Goal: Information Seeking & Learning: Check status

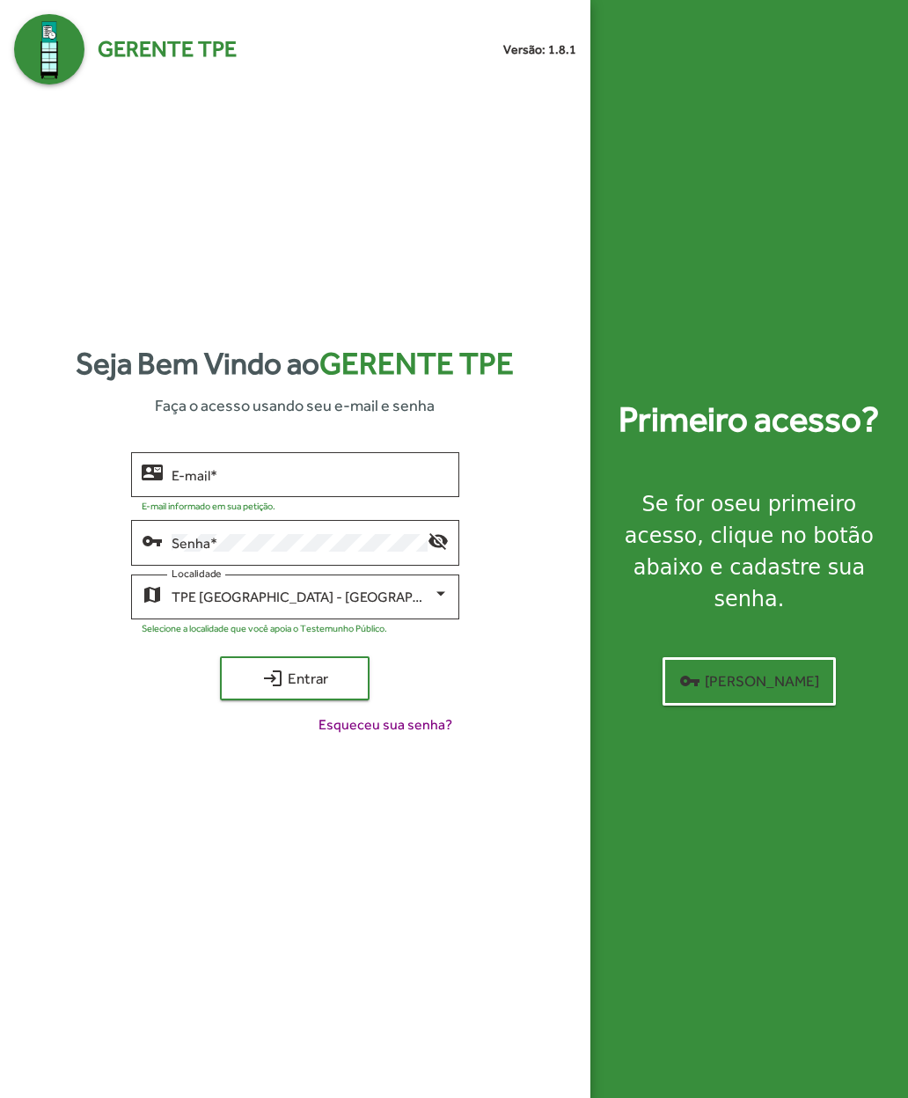
click at [291, 939] on div "Seja Bem Vindo ao Gerente TPE Faça o acesso usando seu e-mail e senha contact_m…" at bounding box center [295, 544] width 562 height 921
click at [175, 483] on input "E-mail *" at bounding box center [310, 475] width 277 height 16
type input "**********"
click at [259, 694] on span "login Entrar" at bounding box center [295, 679] width 118 height 32
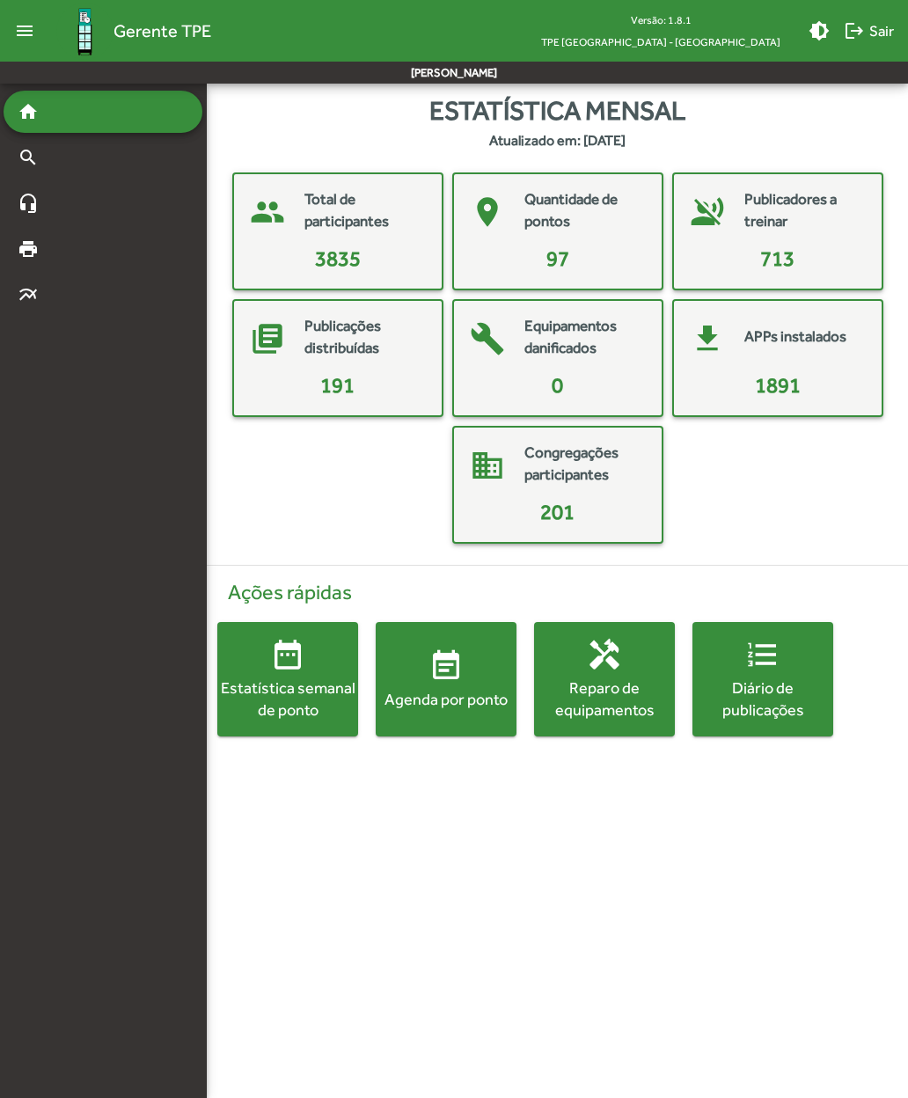
click at [418, 683] on span "event_note Agenda por ponto" at bounding box center [446, 679] width 141 height 62
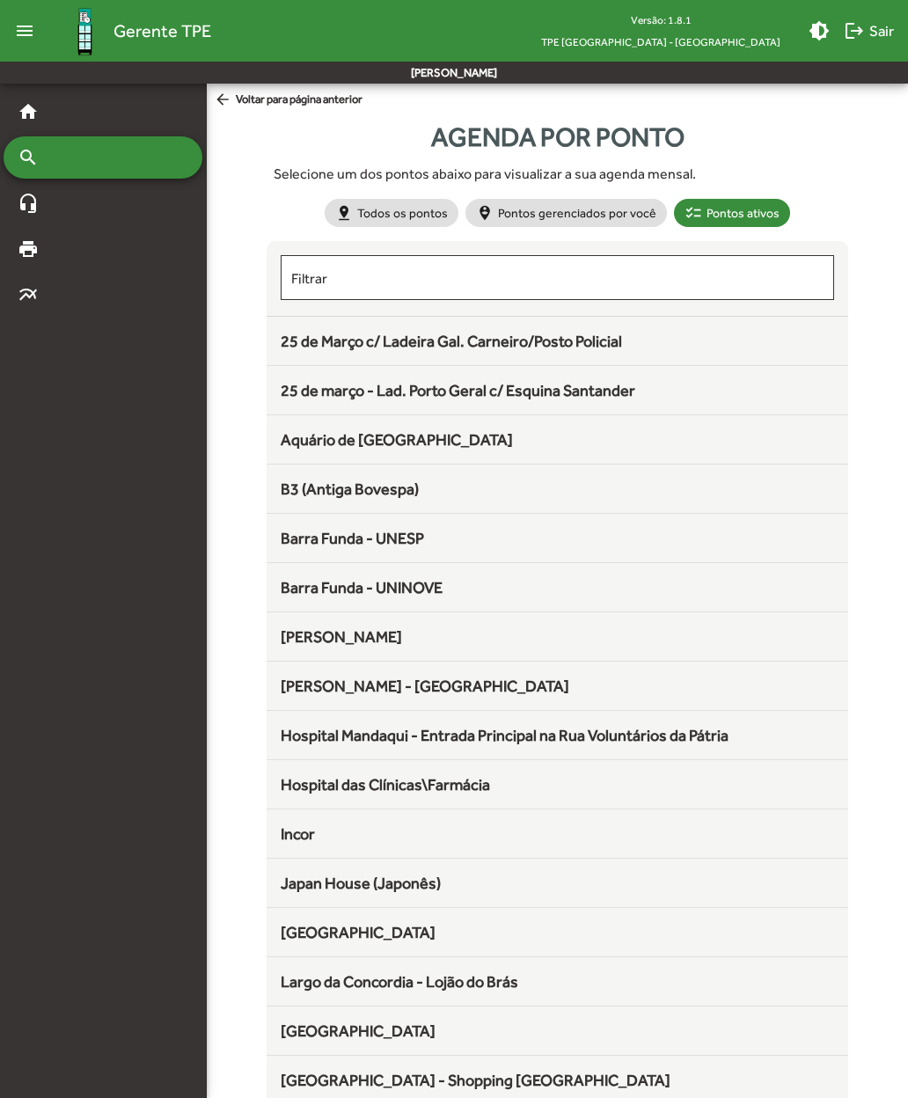
click at [298, 343] on span "25 de Março c/ Ladeira Gal. Carneiro/Posto Policial" at bounding box center [451, 341] width 341 height 18
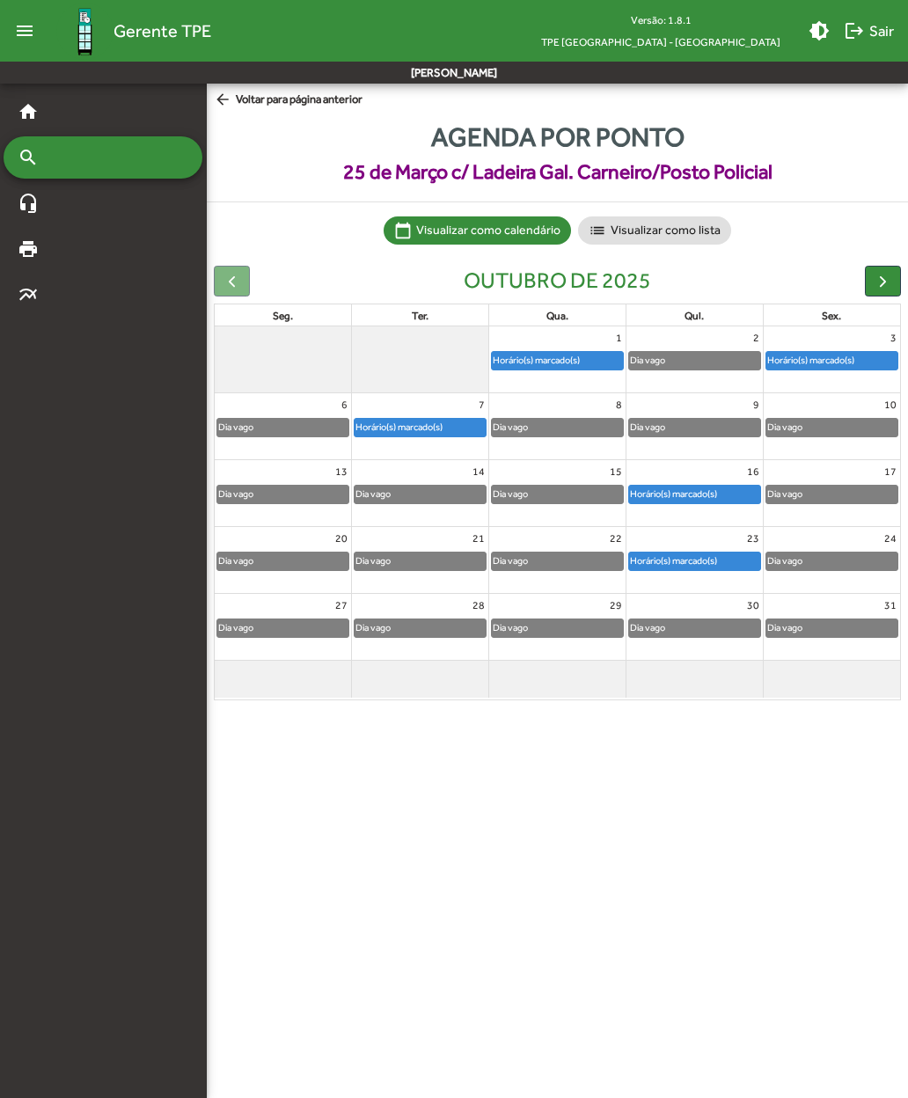
click at [236, 102] on span "arrow_back Voltar para página anterior" at bounding box center [288, 100] width 149 height 19
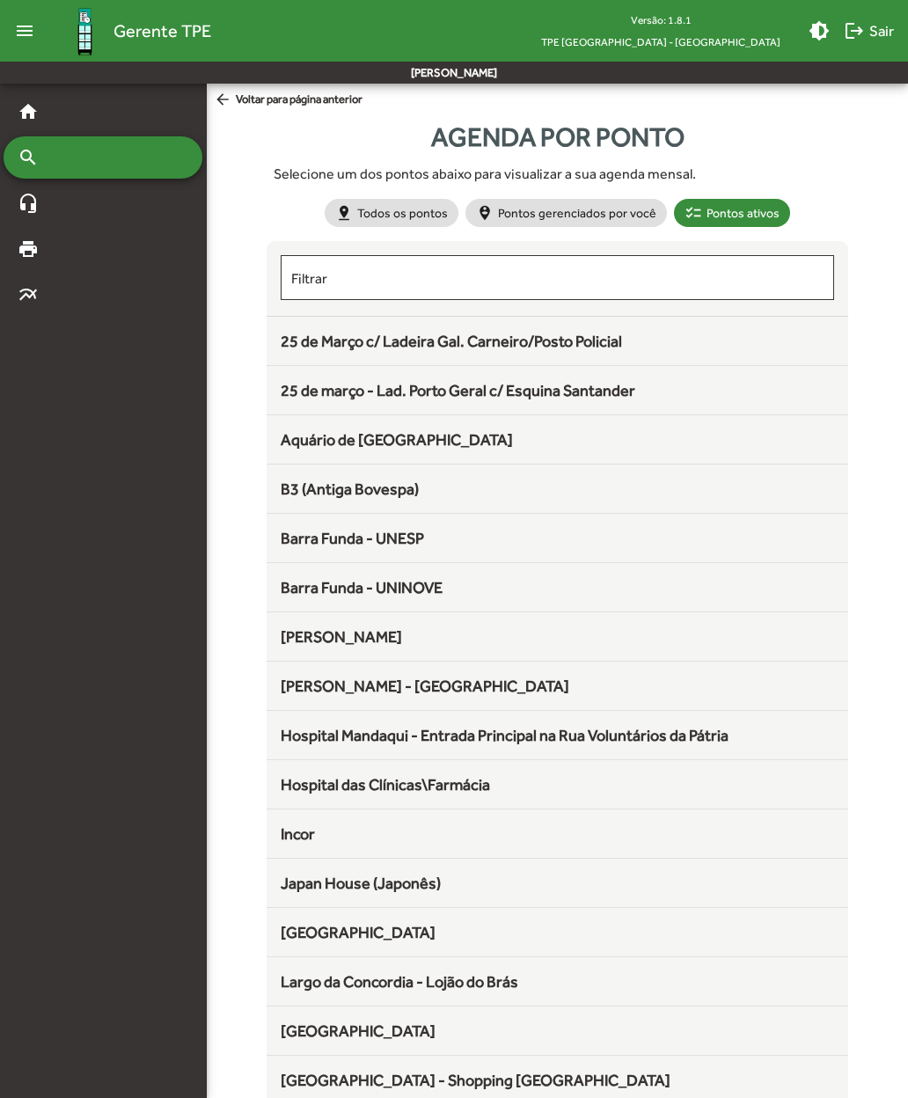
click at [299, 392] on span "25 de março - Lad. Porto Geral c/ Esquina Santander" at bounding box center [458, 390] width 355 height 18
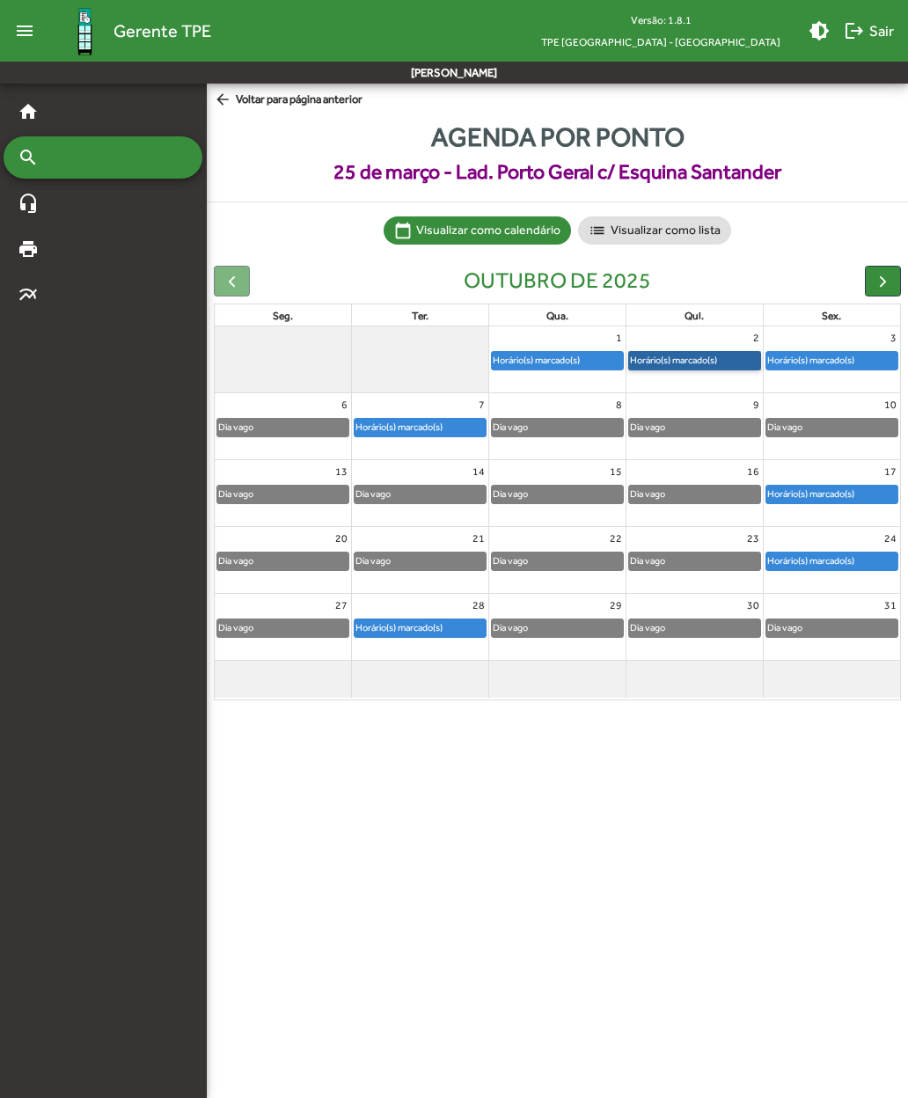
click at [608, 363] on link "Horário(s) marcado(s)" at bounding box center [694, 360] width 133 height 19
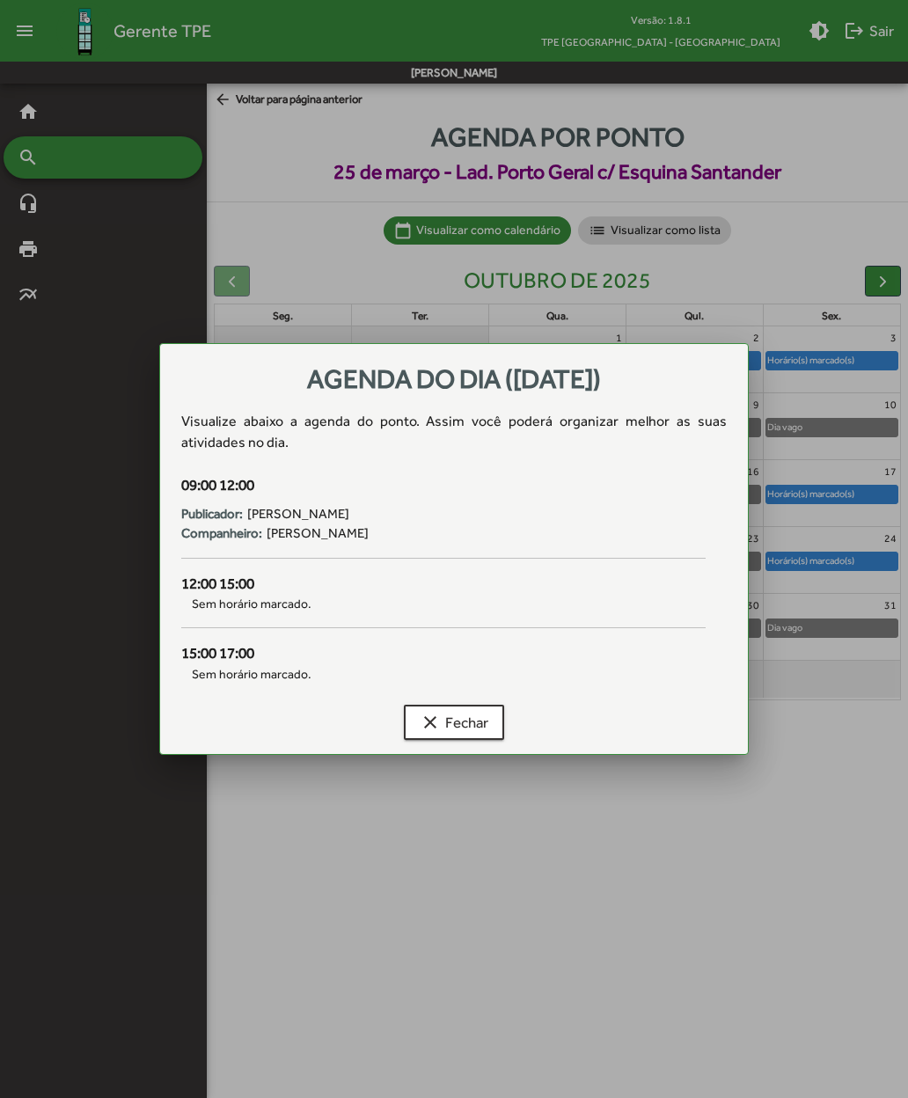
click at [420, 725] on mat-icon "clear" at bounding box center [430, 722] width 21 height 21
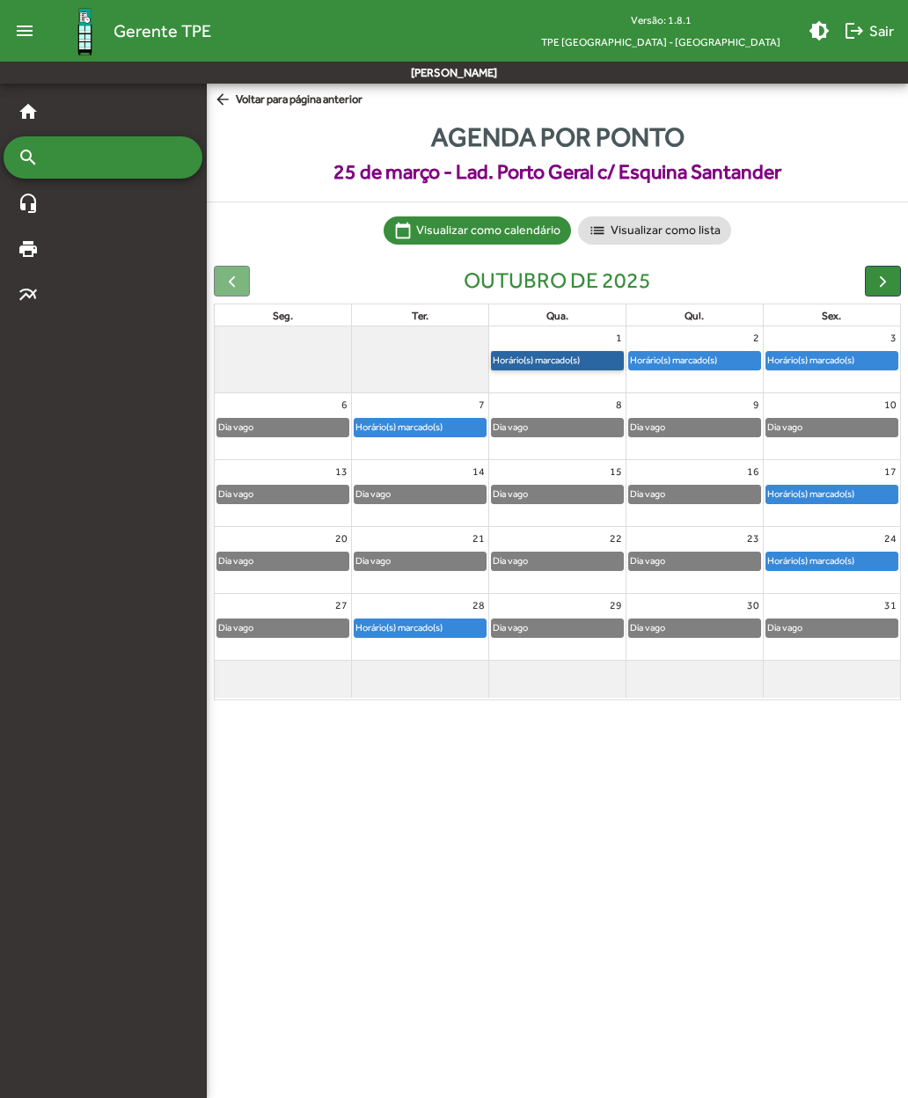
click at [533, 366] on link "Horário(s) marcado(s)" at bounding box center [557, 360] width 133 height 19
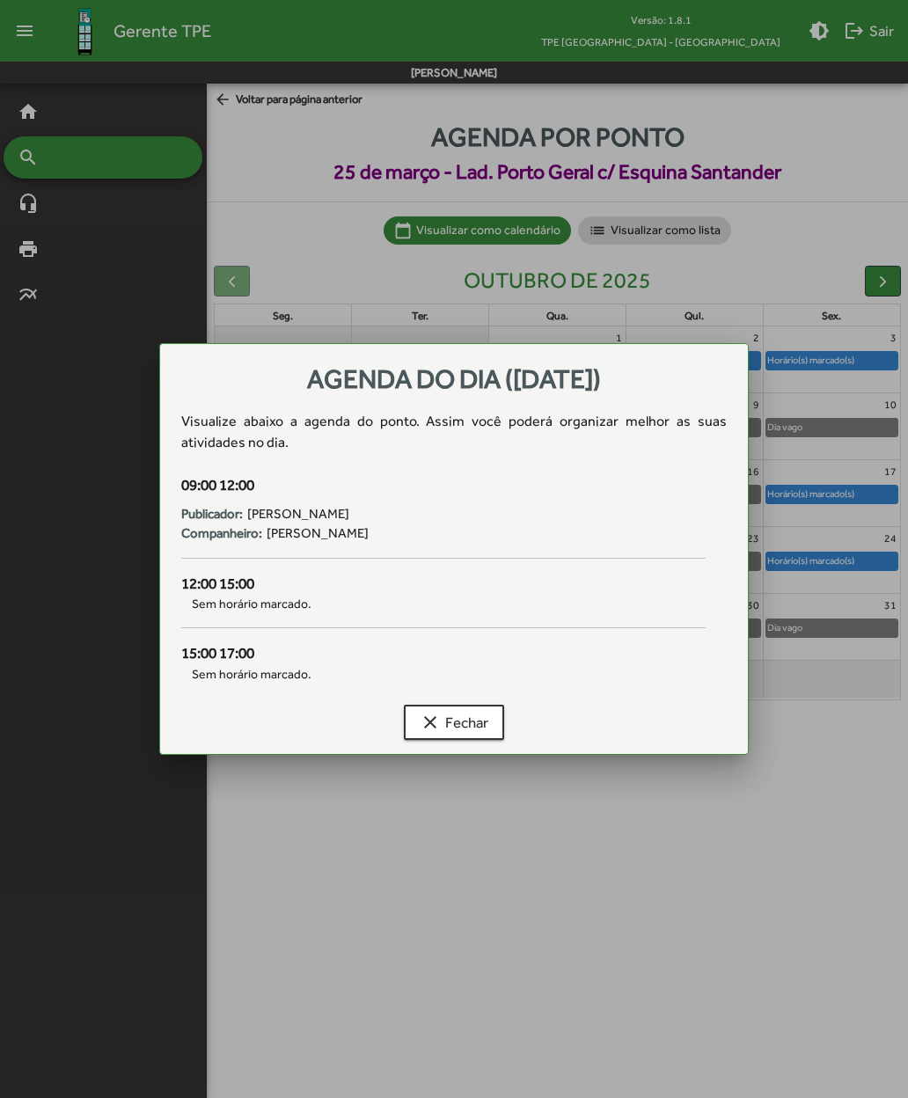
click at [422, 719] on mat-icon "clear" at bounding box center [430, 722] width 21 height 21
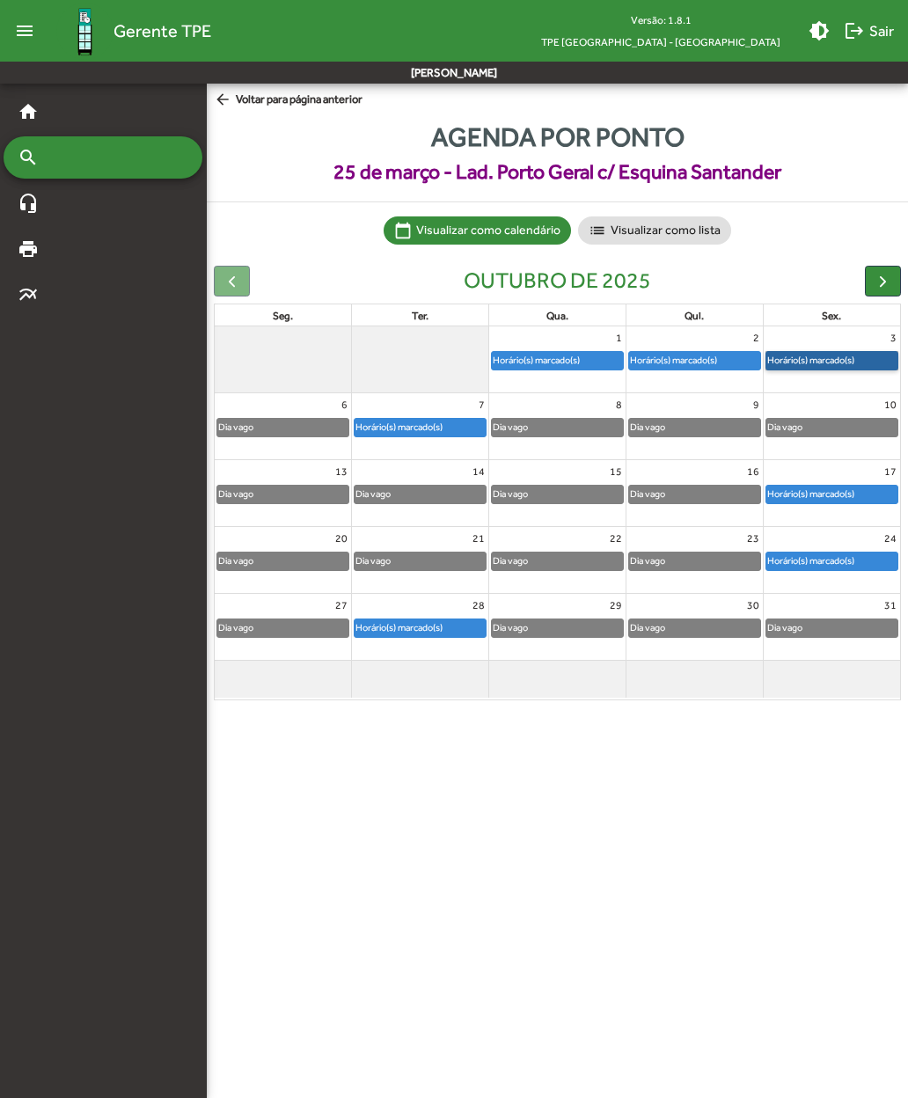
click at [608, 355] on link "Horário(s) marcado(s)" at bounding box center [832, 360] width 133 height 19
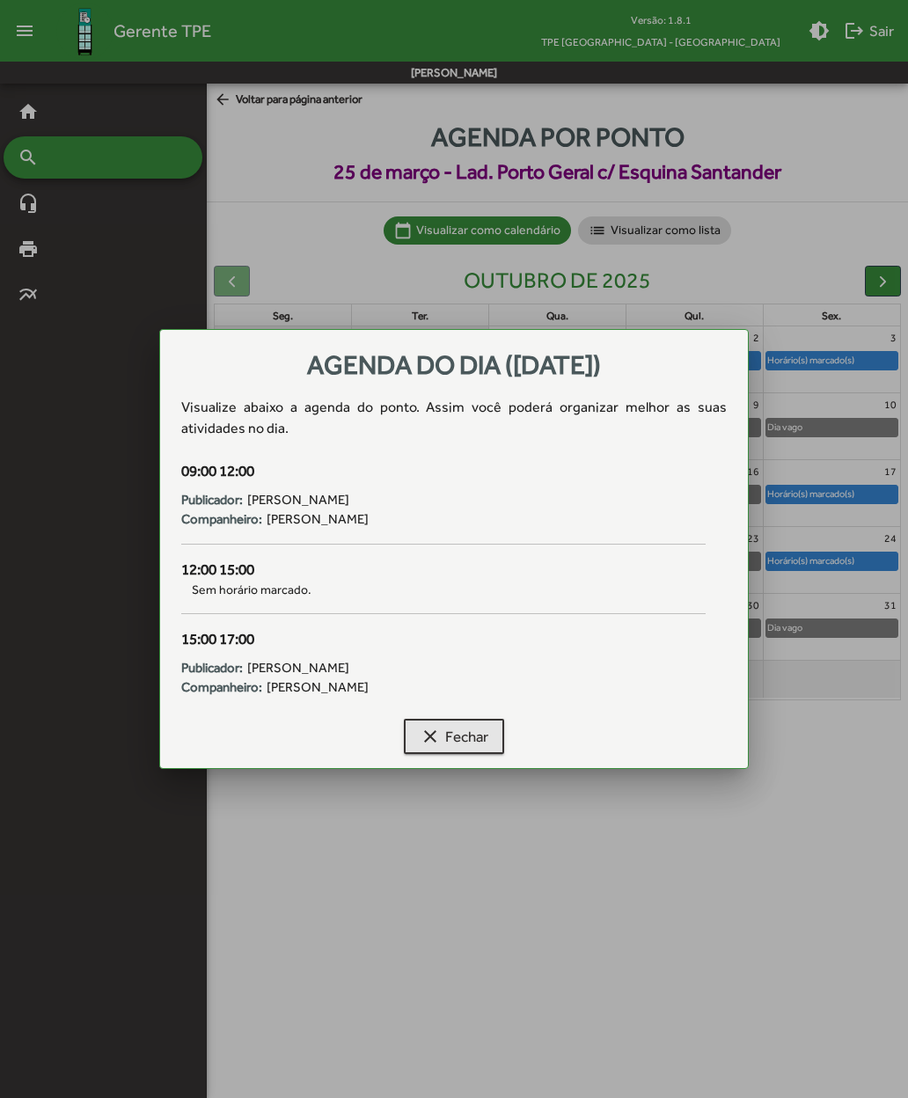
click at [428, 744] on mat-icon "clear" at bounding box center [430, 736] width 21 height 21
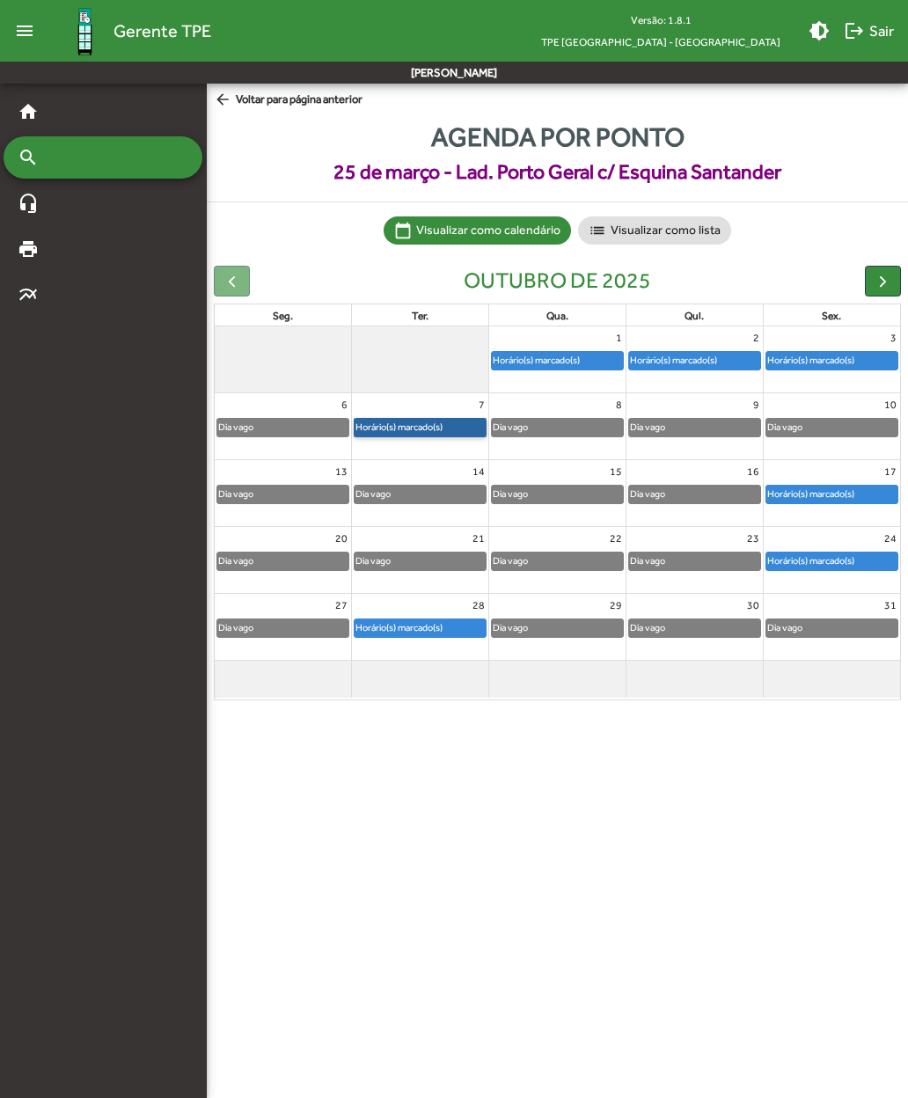
click at [399, 429] on link "Horário(s) marcado(s)" at bounding box center [420, 427] width 133 height 19
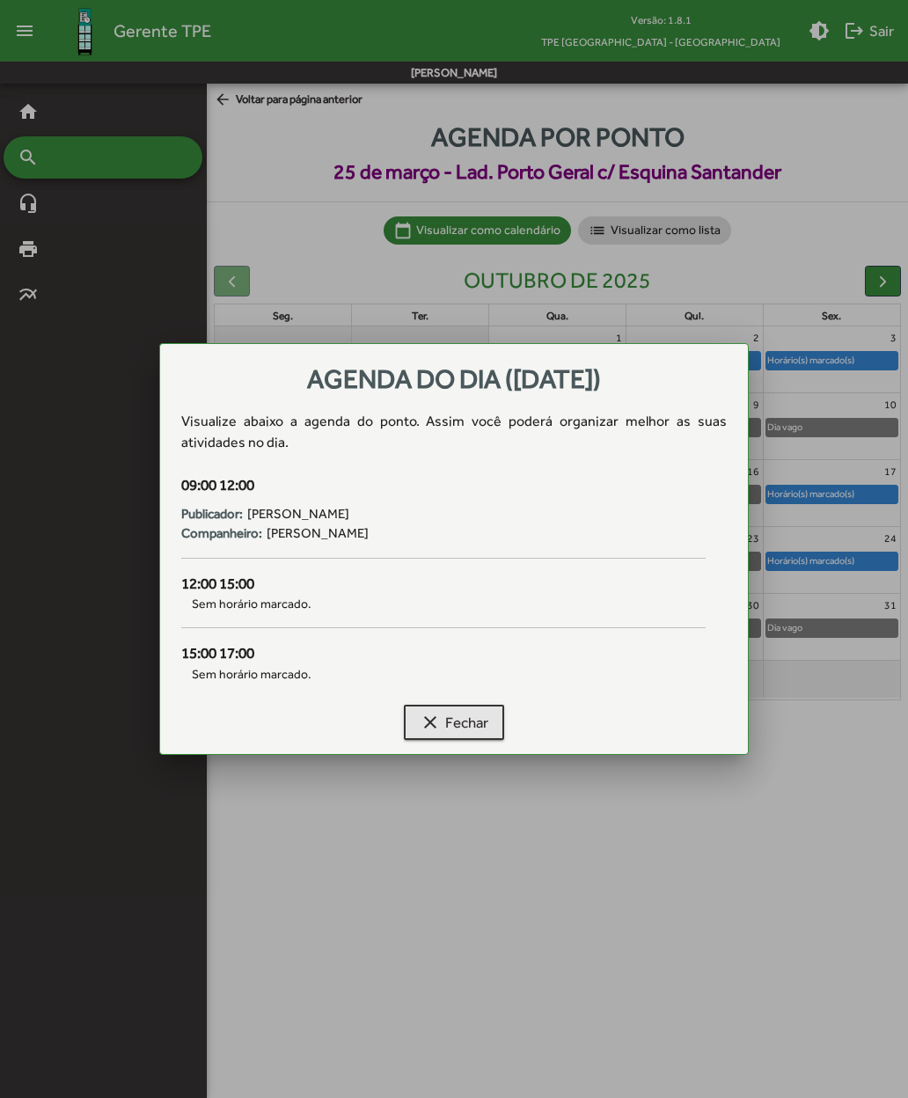
click at [429, 722] on mat-icon "clear" at bounding box center [430, 722] width 21 height 21
click at [418, 721] on button "clear Fechar" at bounding box center [454, 722] width 100 height 35
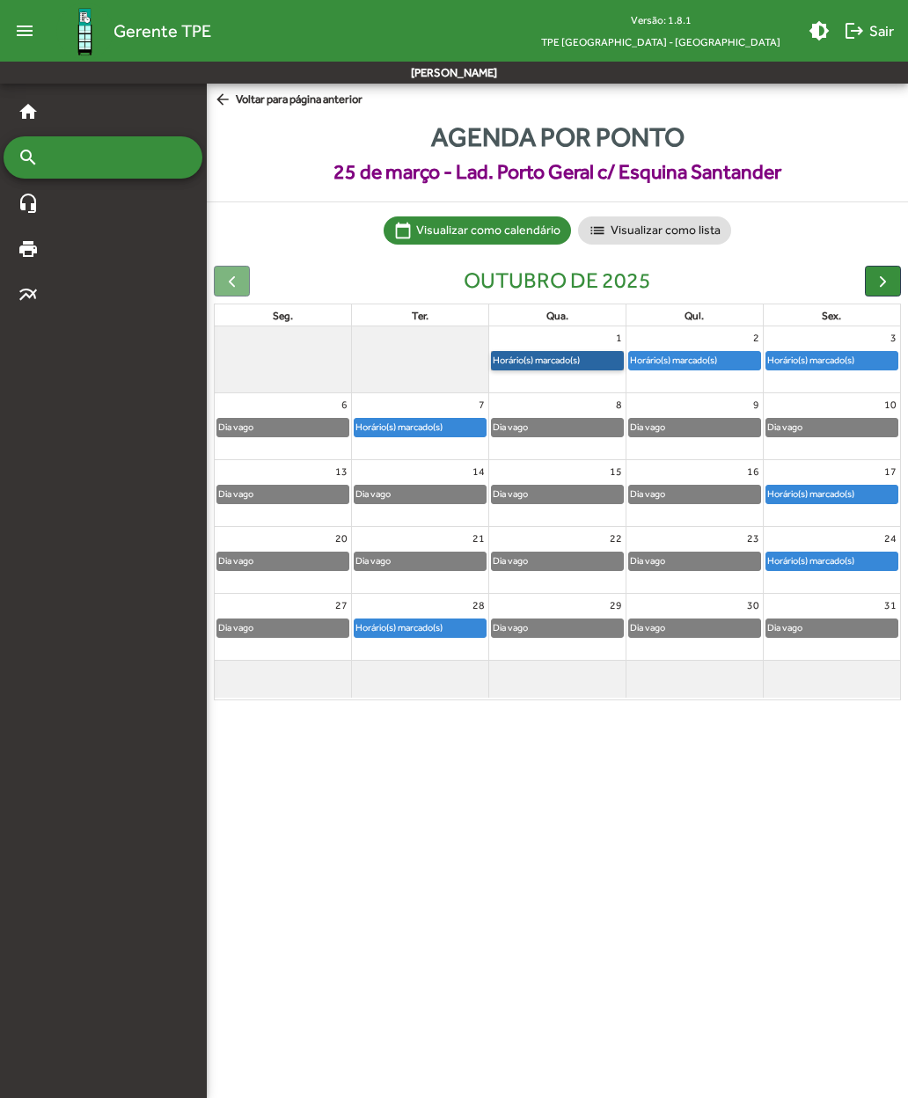
click at [548, 354] on link "Horário(s) marcado(s)" at bounding box center [557, 360] width 133 height 19
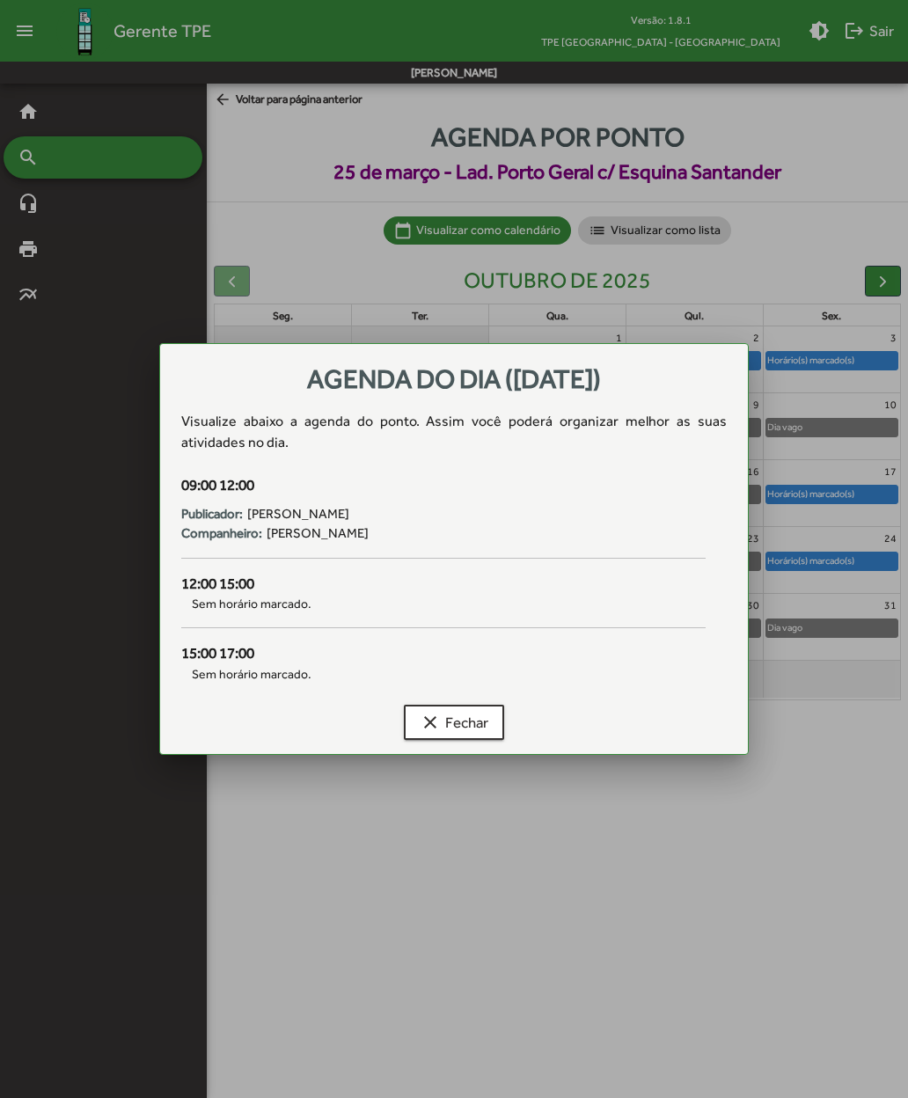
click at [426, 723] on mat-icon "clear" at bounding box center [430, 722] width 21 height 21
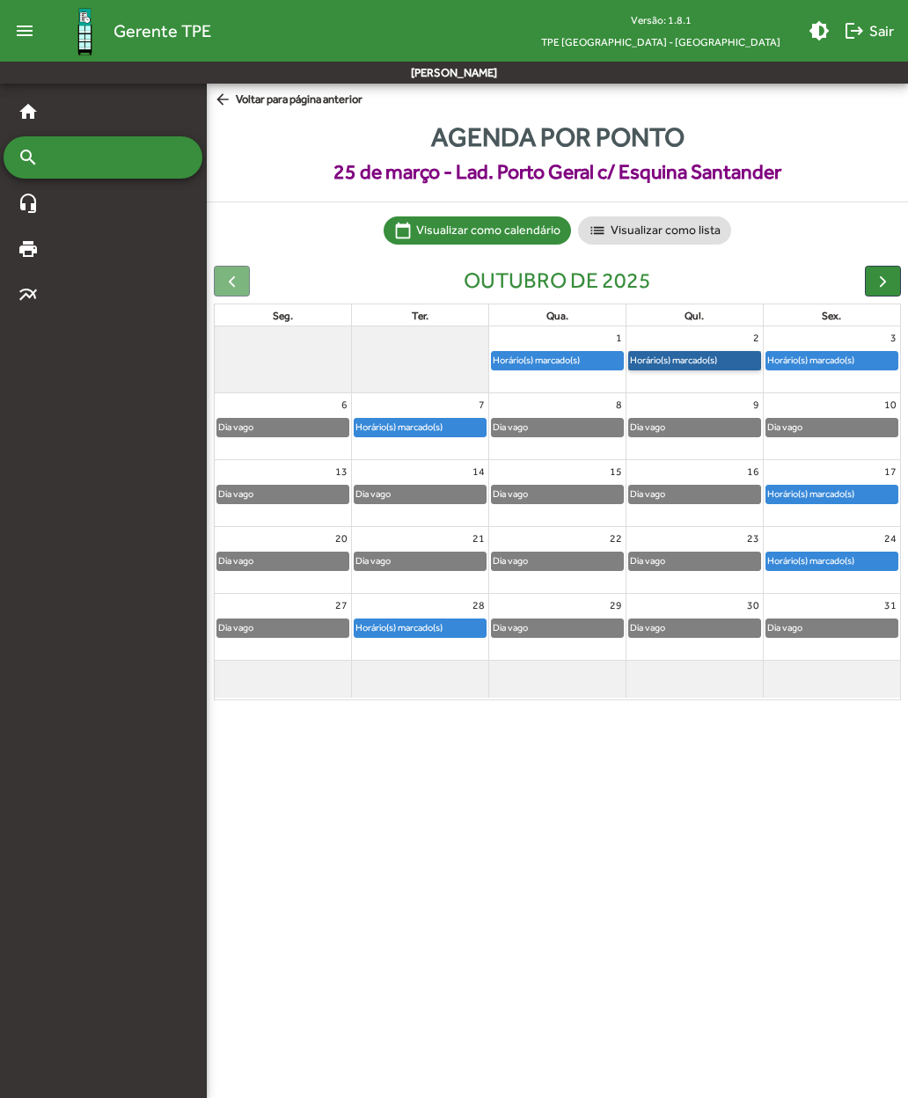
click at [608, 356] on link "Horário(s) marcado(s)" at bounding box center [694, 360] width 133 height 19
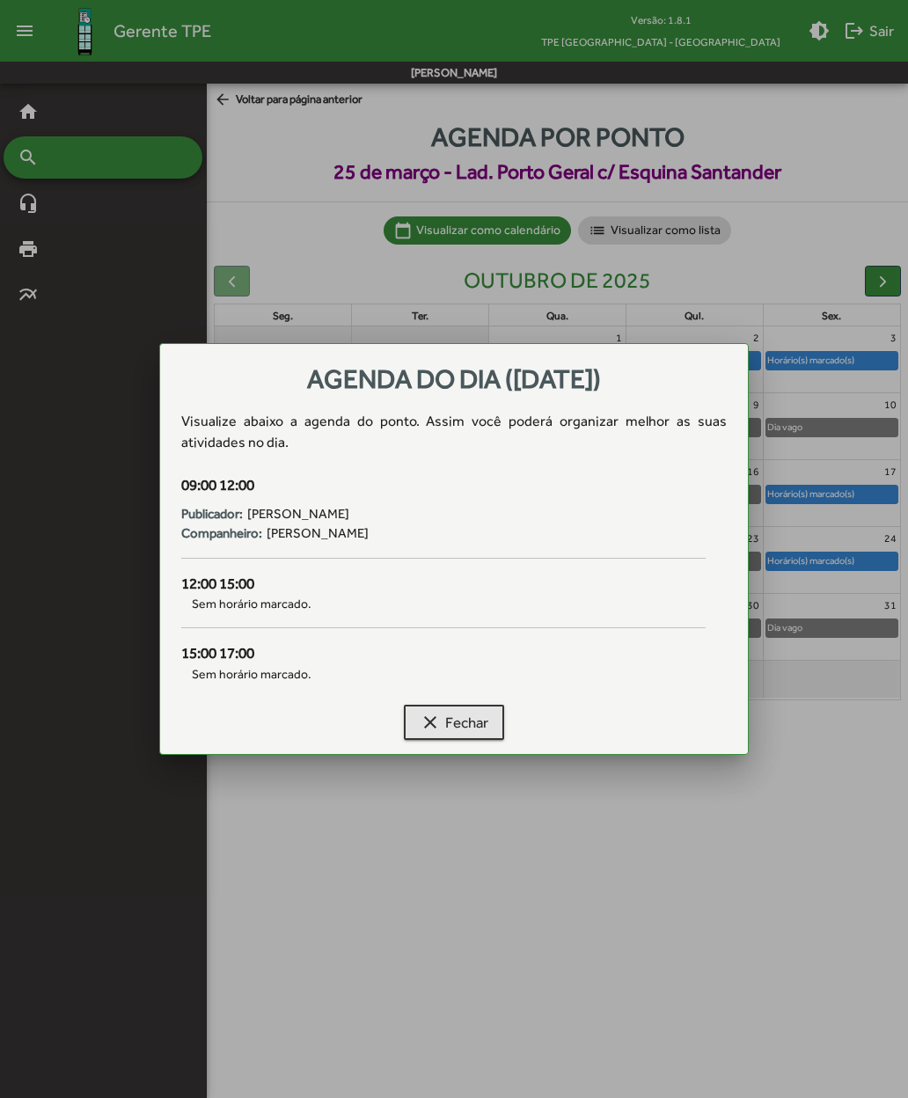
click at [421, 723] on mat-icon "clear" at bounding box center [430, 722] width 21 height 21
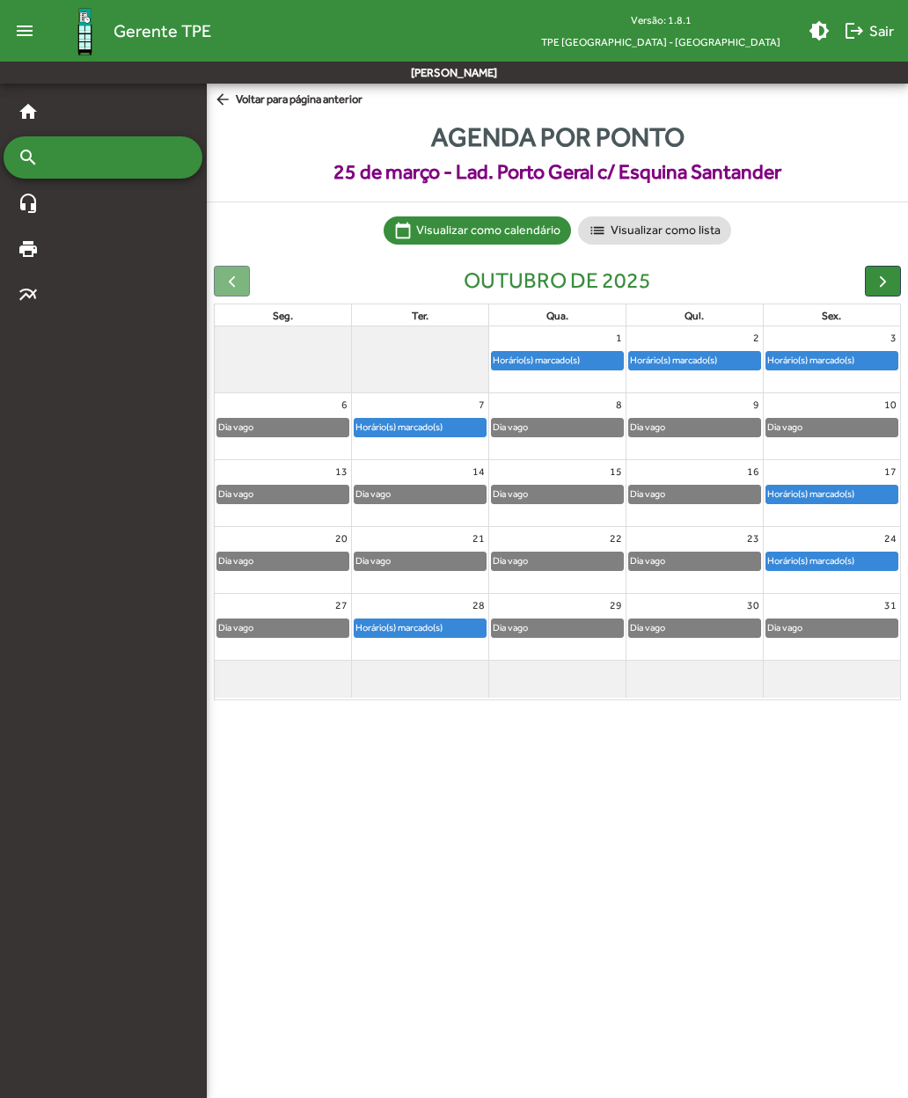
click at [238, 100] on span "arrow_back Voltar para página anterior" at bounding box center [288, 100] width 149 height 19
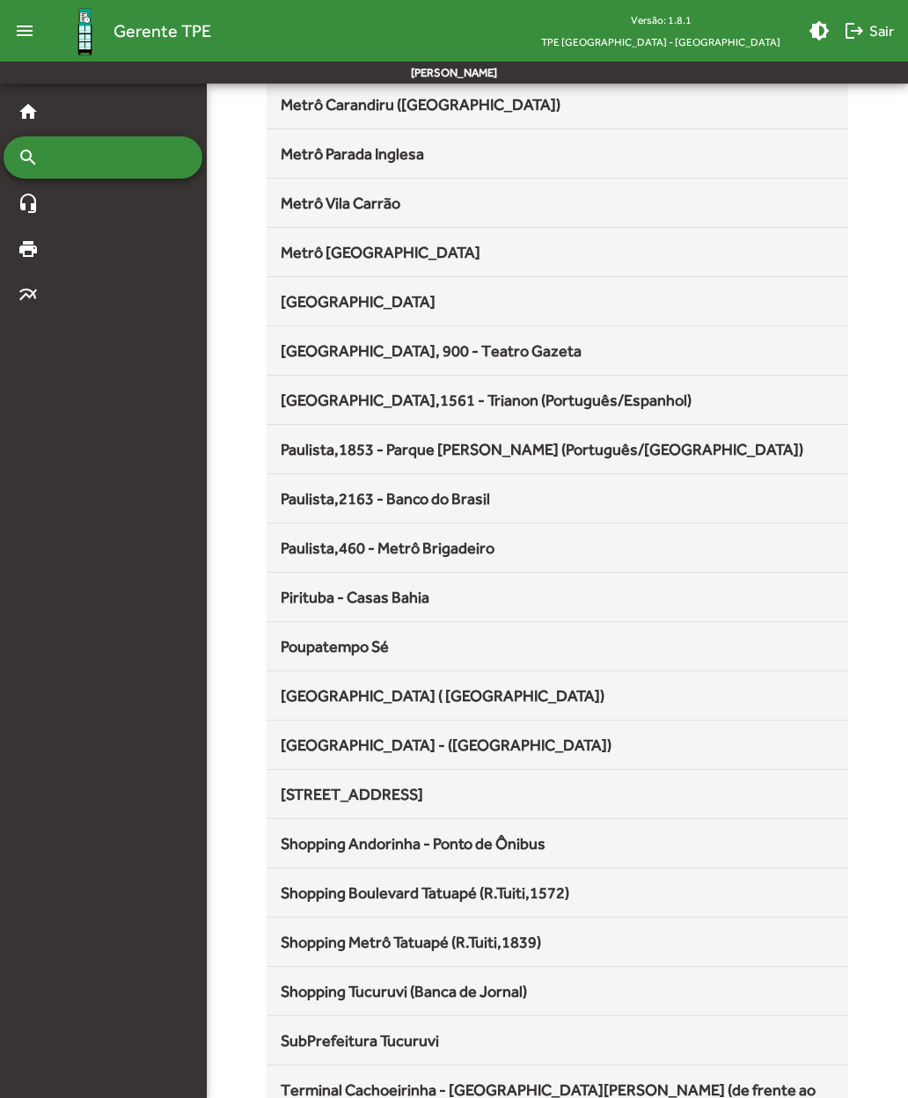
scroll to position [1026, 0]
click at [315, 756] on div "[GEOGRAPHIC_DATA] - ([GEOGRAPHIC_DATA])" at bounding box center [557, 744] width 553 height 24
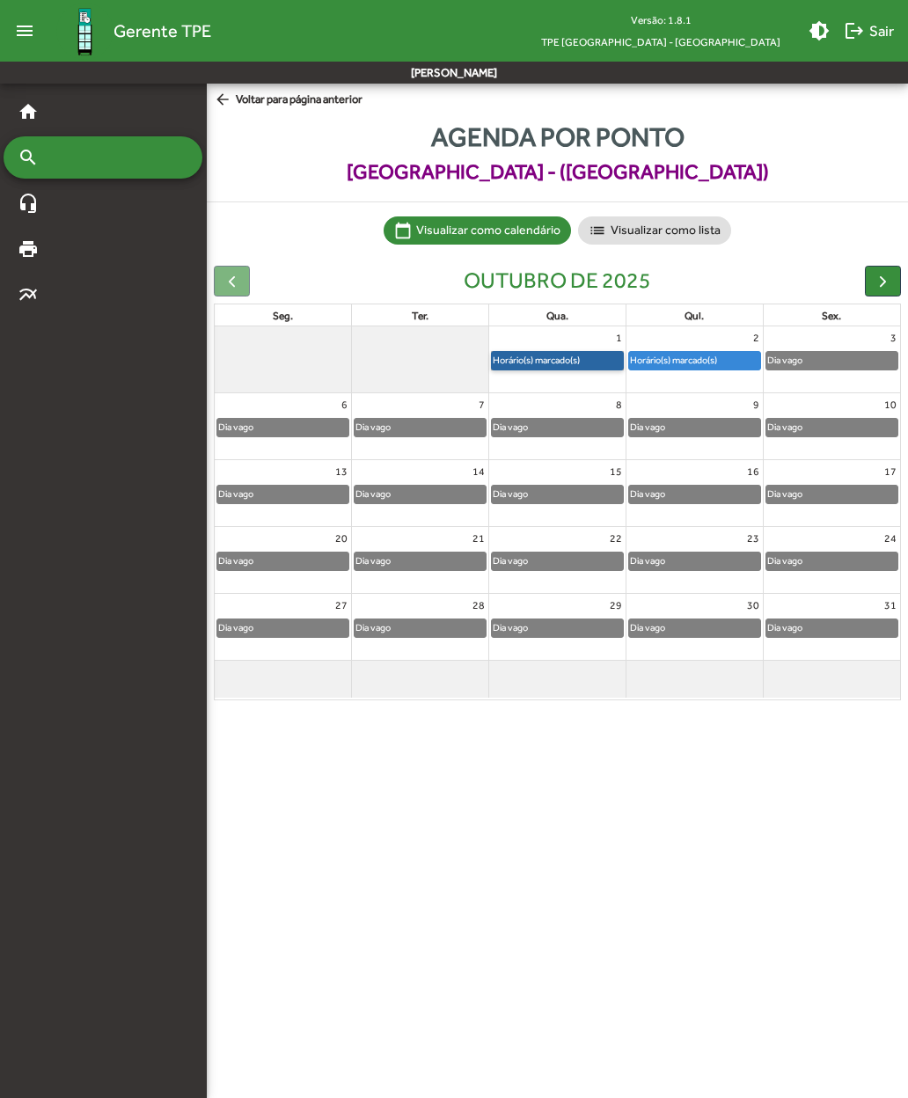
click at [535, 362] on link "Horário(s) marcado(s)" at bounding box center [557, 360] width 133 height 19
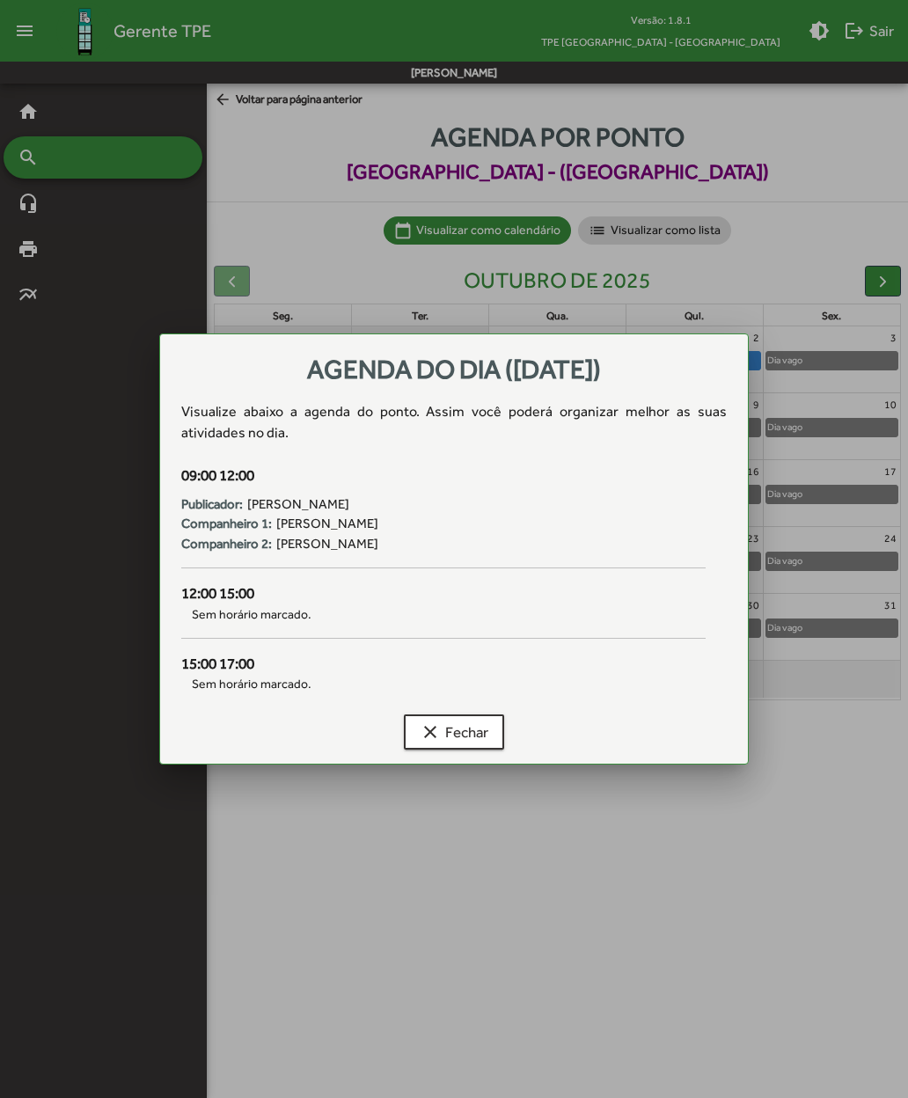
click at [426, 733] on mat-icon "clear" at bounding box center [430, 732] width 21 height 21
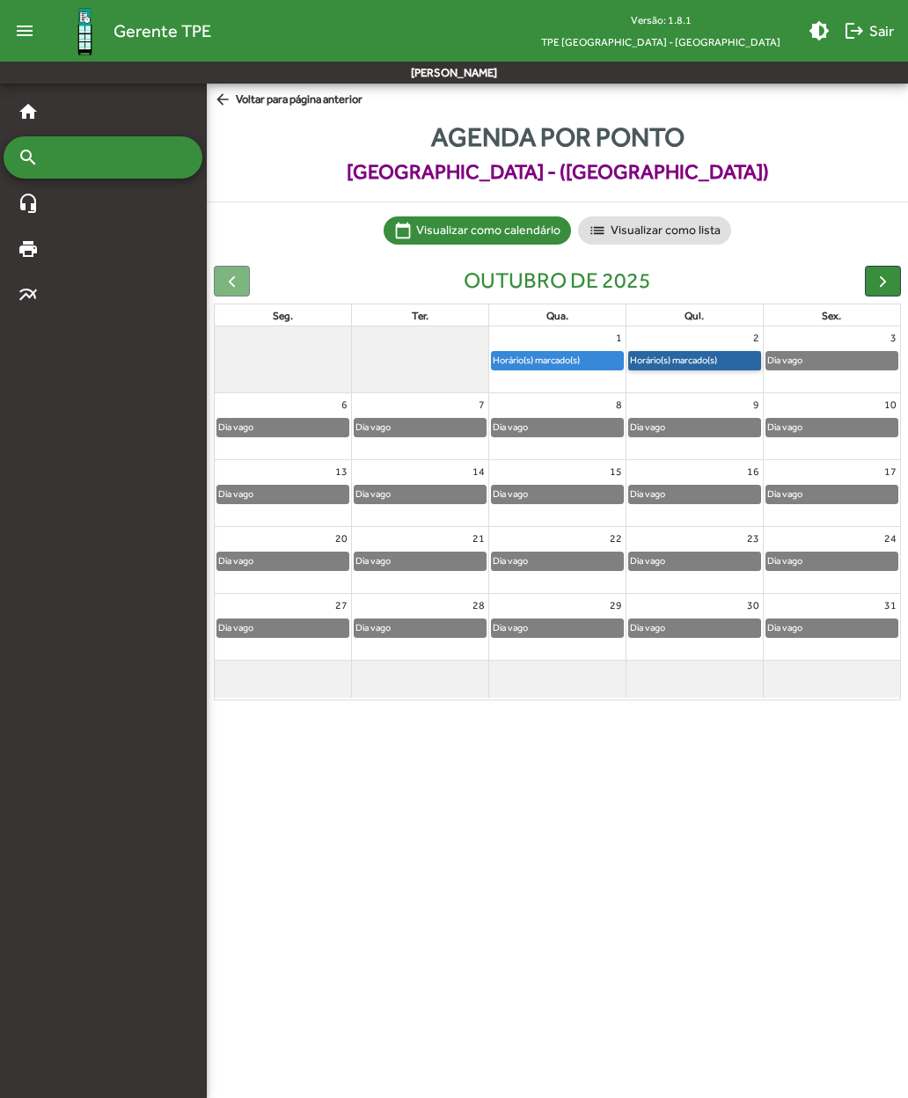
click at [608, 365] on link "Horário(s) marcado(s)" at bounding box center [694, 360] width 133 height 19
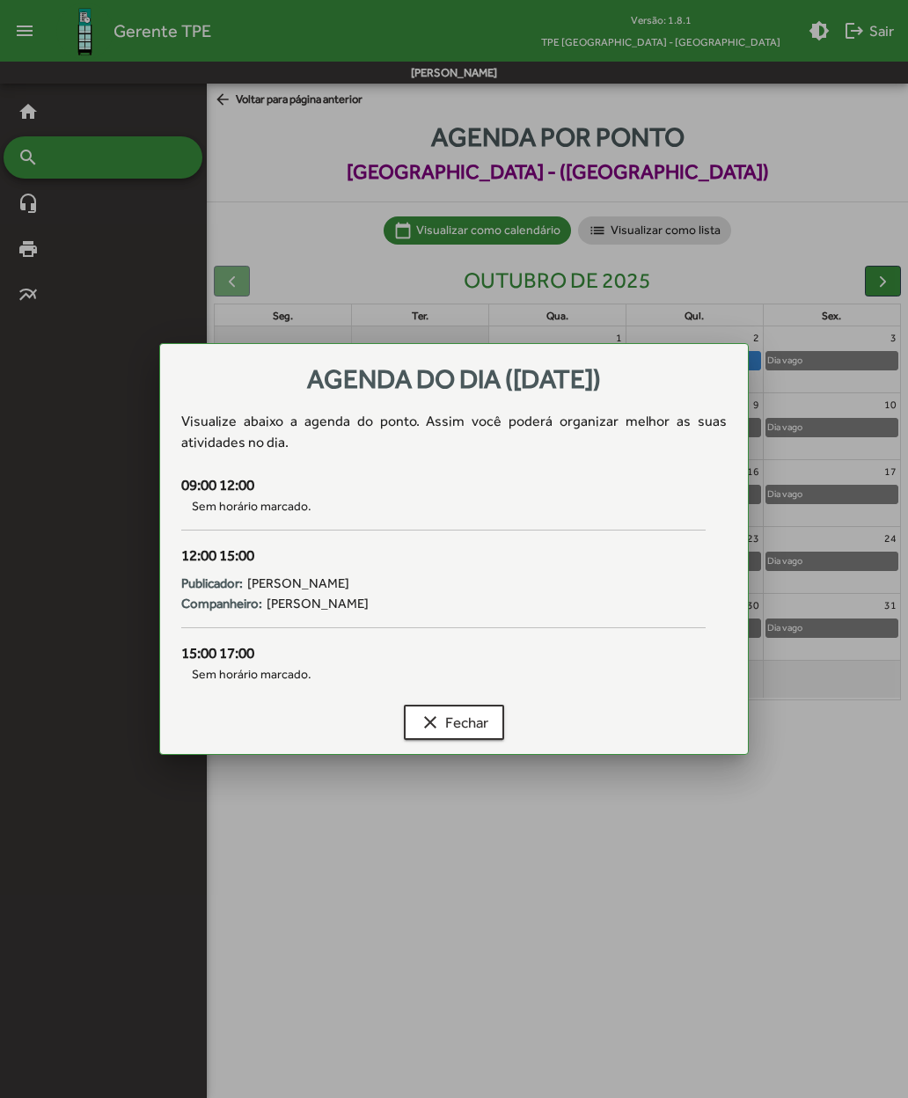
click at [418, 722] on button "clear Fechar" at bounding box center [454, 722] width 100 height 35
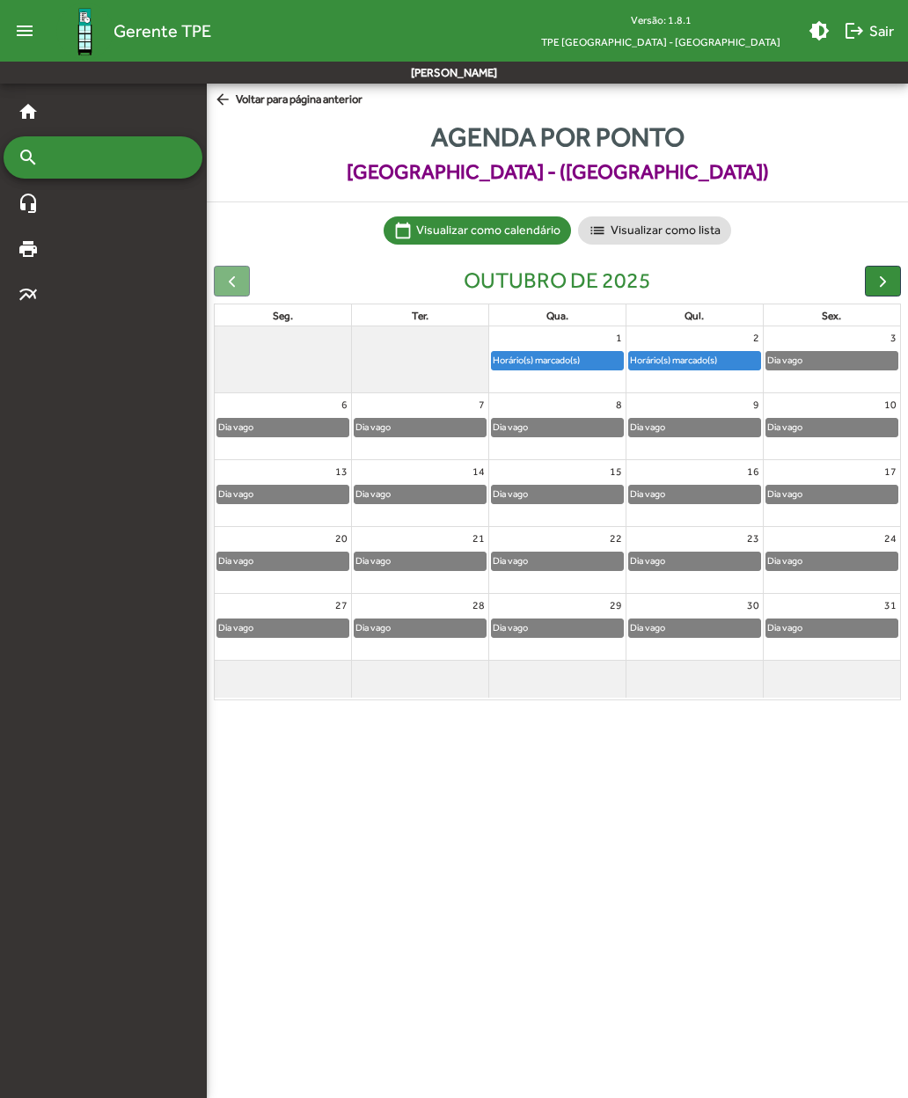
click at [241, 108] on span "arrow_back Voltar para página anterior" at bounding box center [288, 100] width 149 height 19
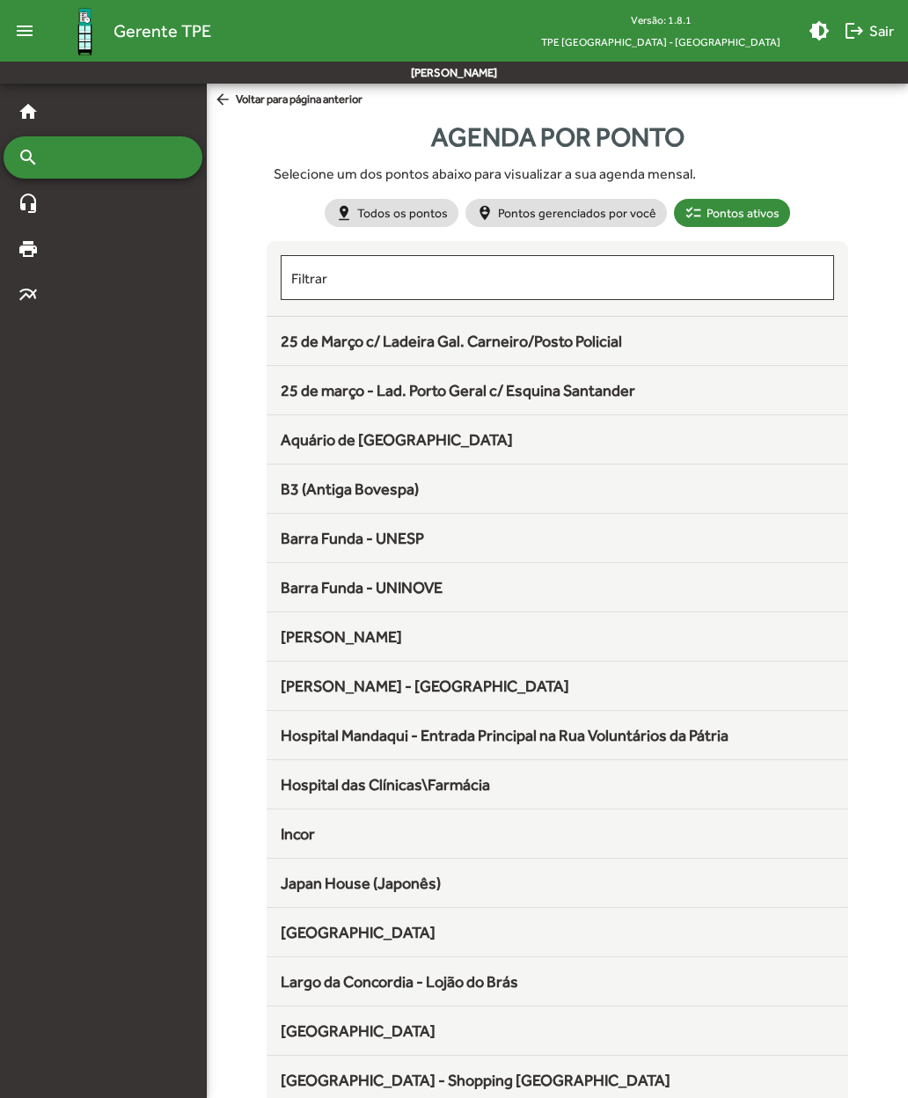
click at [304, 494] on span "B3 (Antiga Bovespa)" at bounding box center [350, 489] width 138 height 18
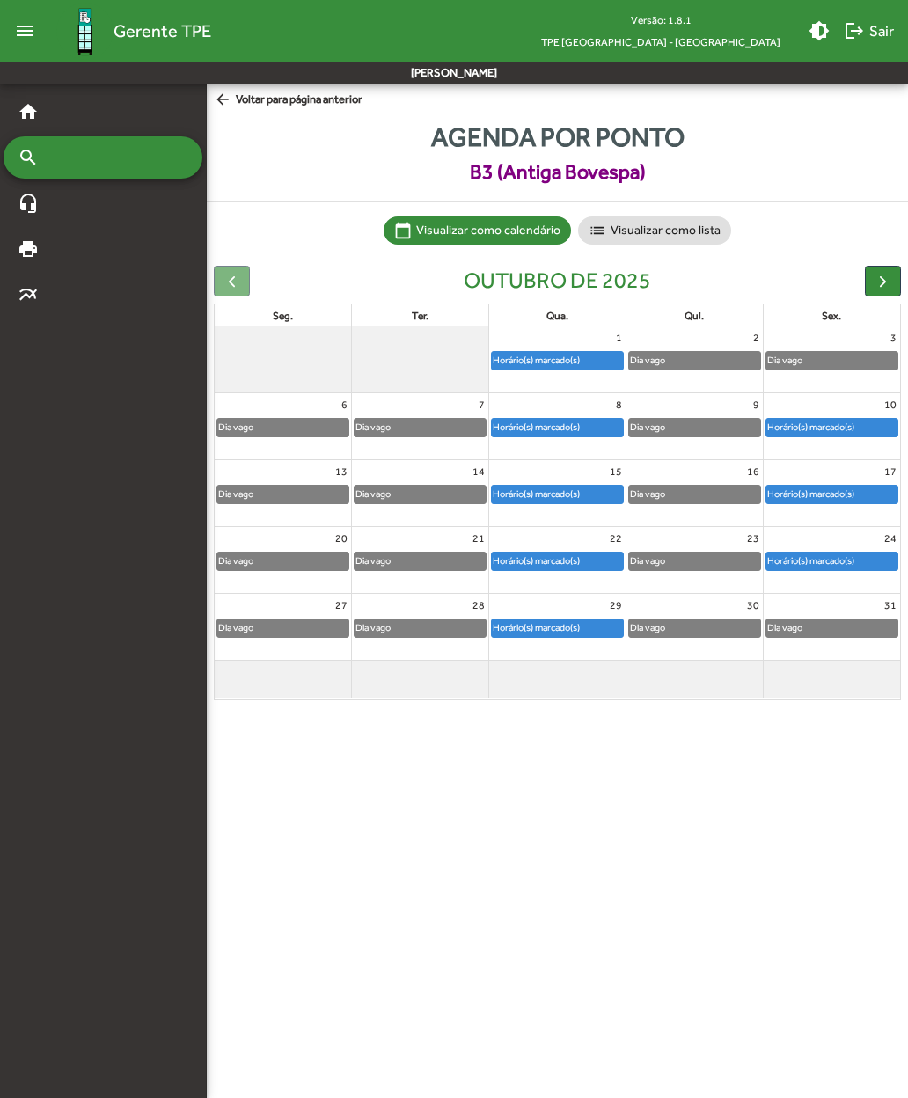
click at [608, 281] on span "button" at bounding box center [883, 281] width 18 height 18
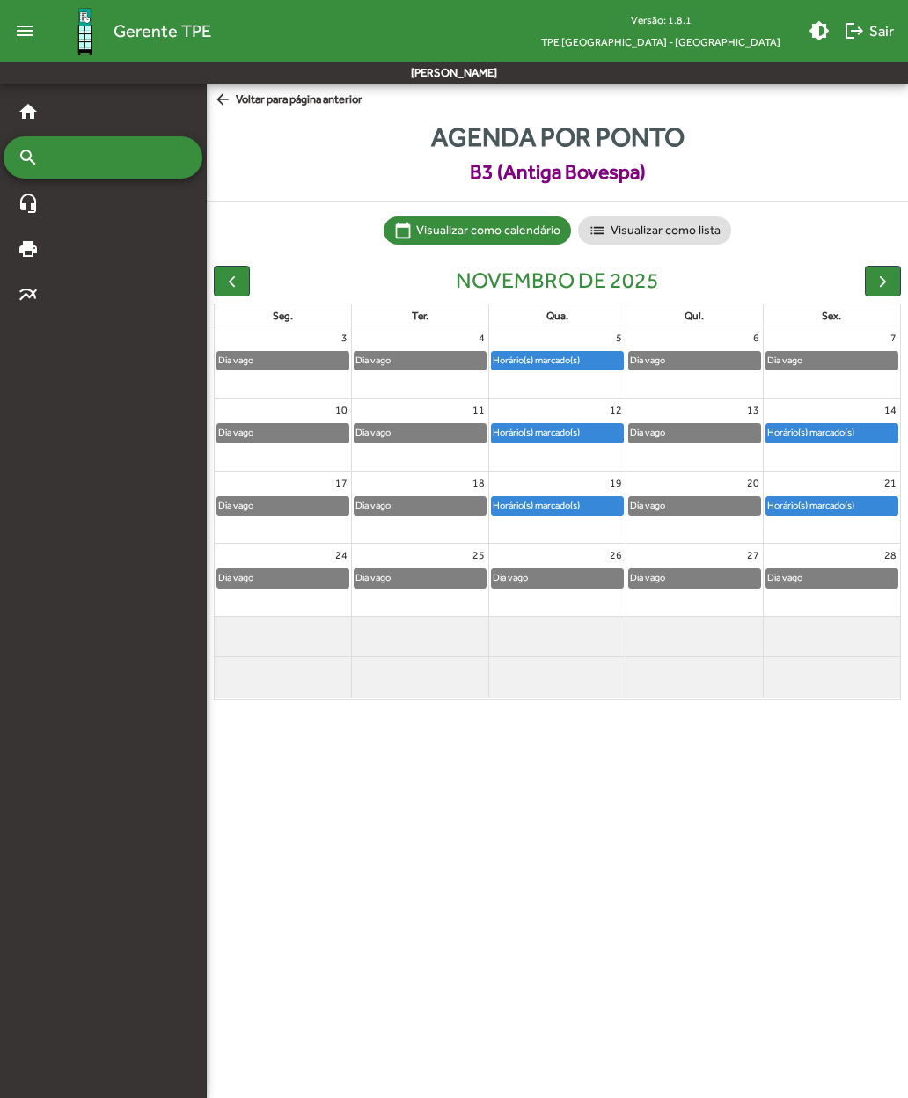
click at [608, 28] on mat-icon "logout" at bounding box center [854, 30] width 21 height 21
